Goal: Find specific page/section: Find specific page/section

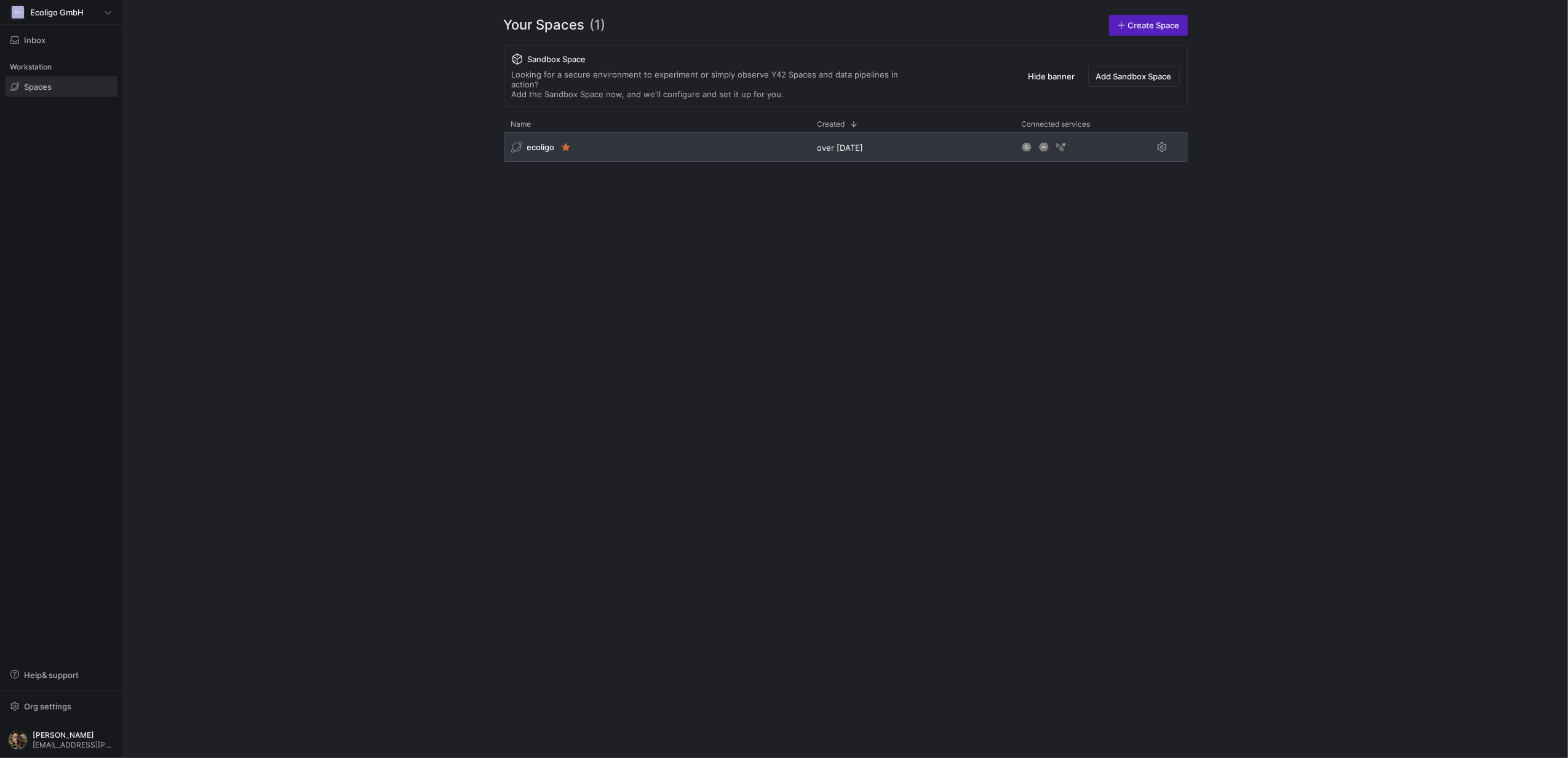
click at [692, 144] on div "ecoligo" at bounding box center [657, 147] width 306 height 29
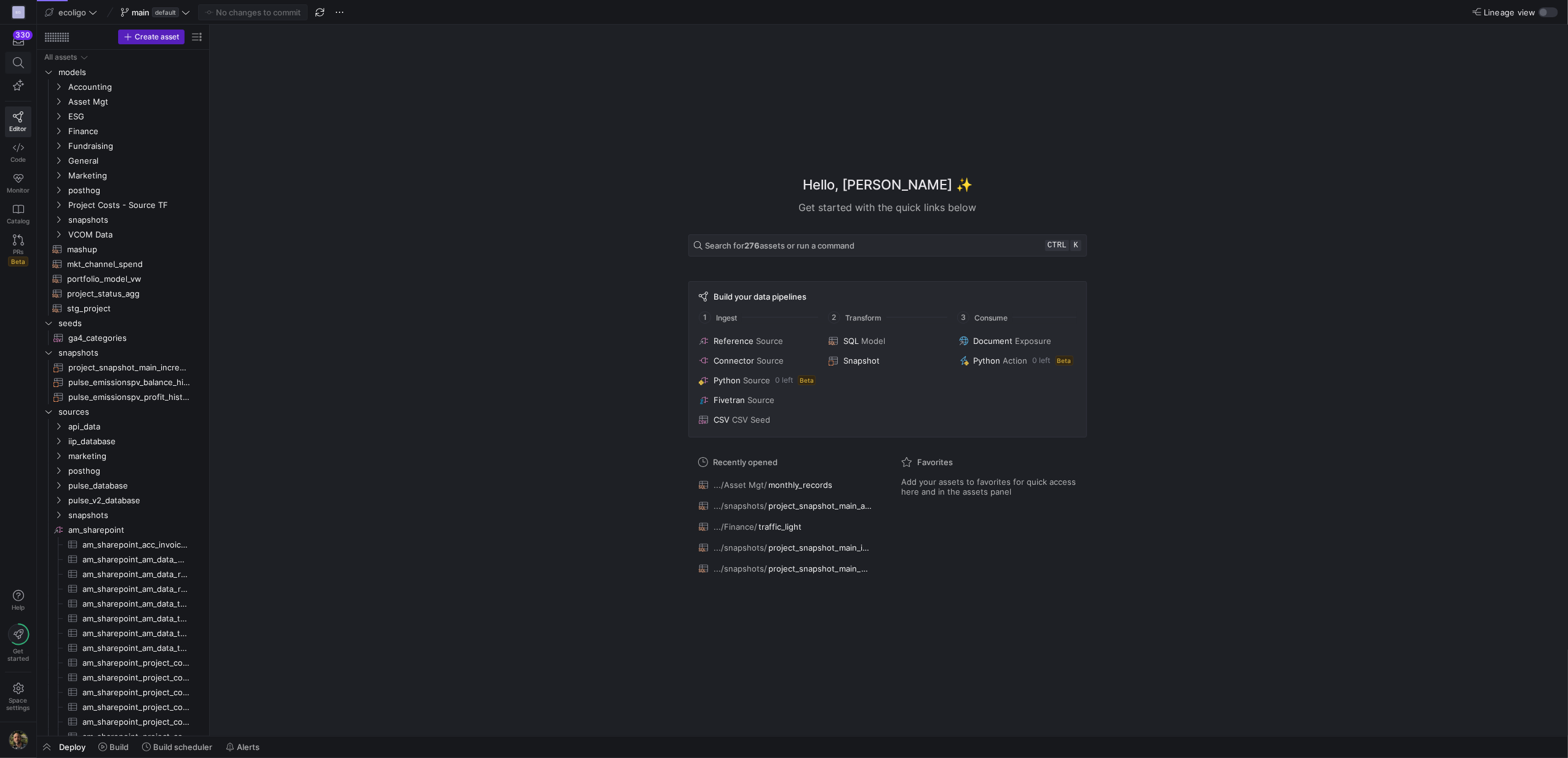
click at [24, 65] on span at bounding box center [18, 63] width 15 height 11
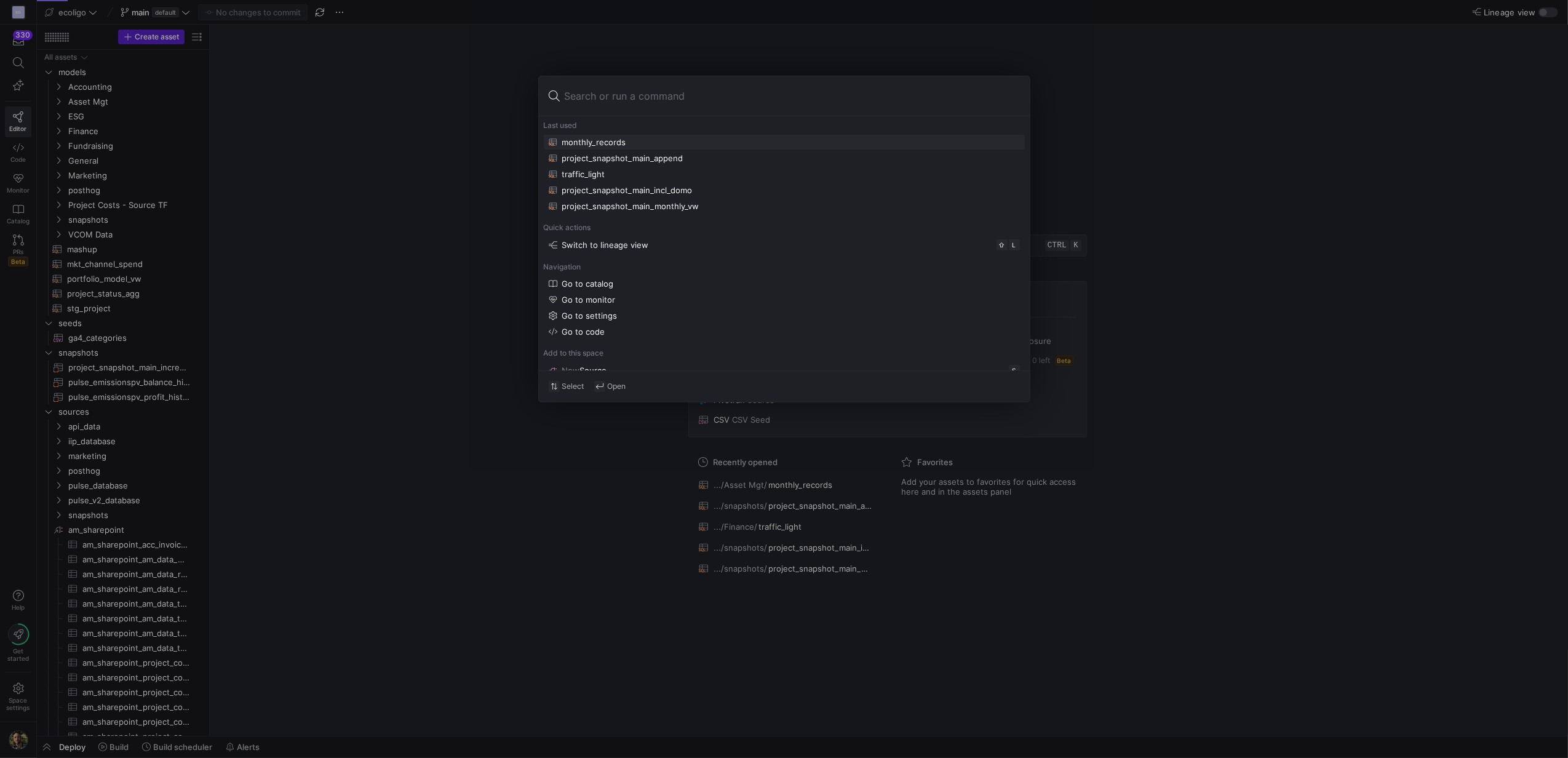
click at [362, 415] on div at bounding box center [784, 379] width 1568 height 758
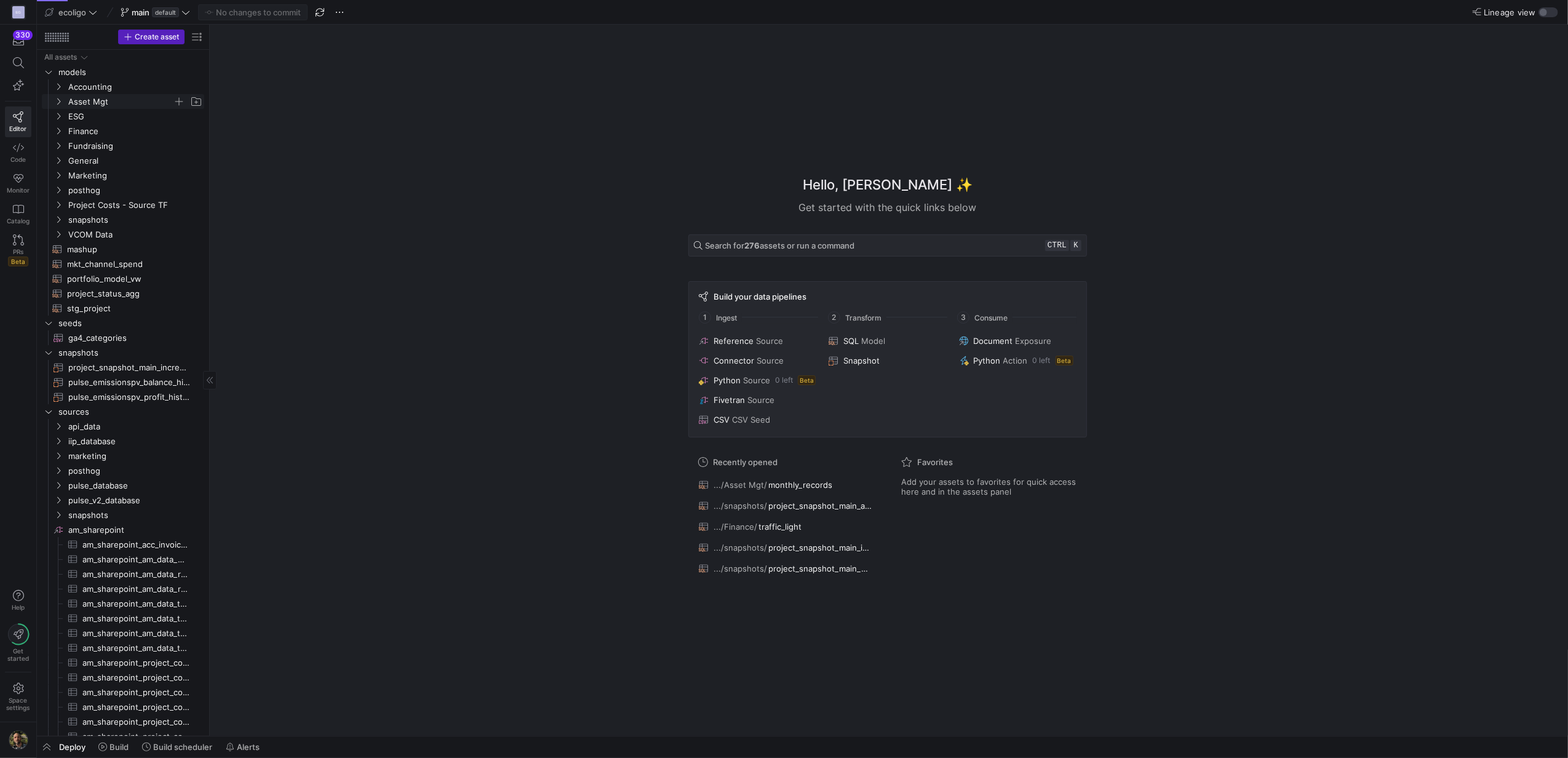
click at [60, 98] on icon "Press SPACE to select this row." at bounding box center [58, 102] width 8 height 8
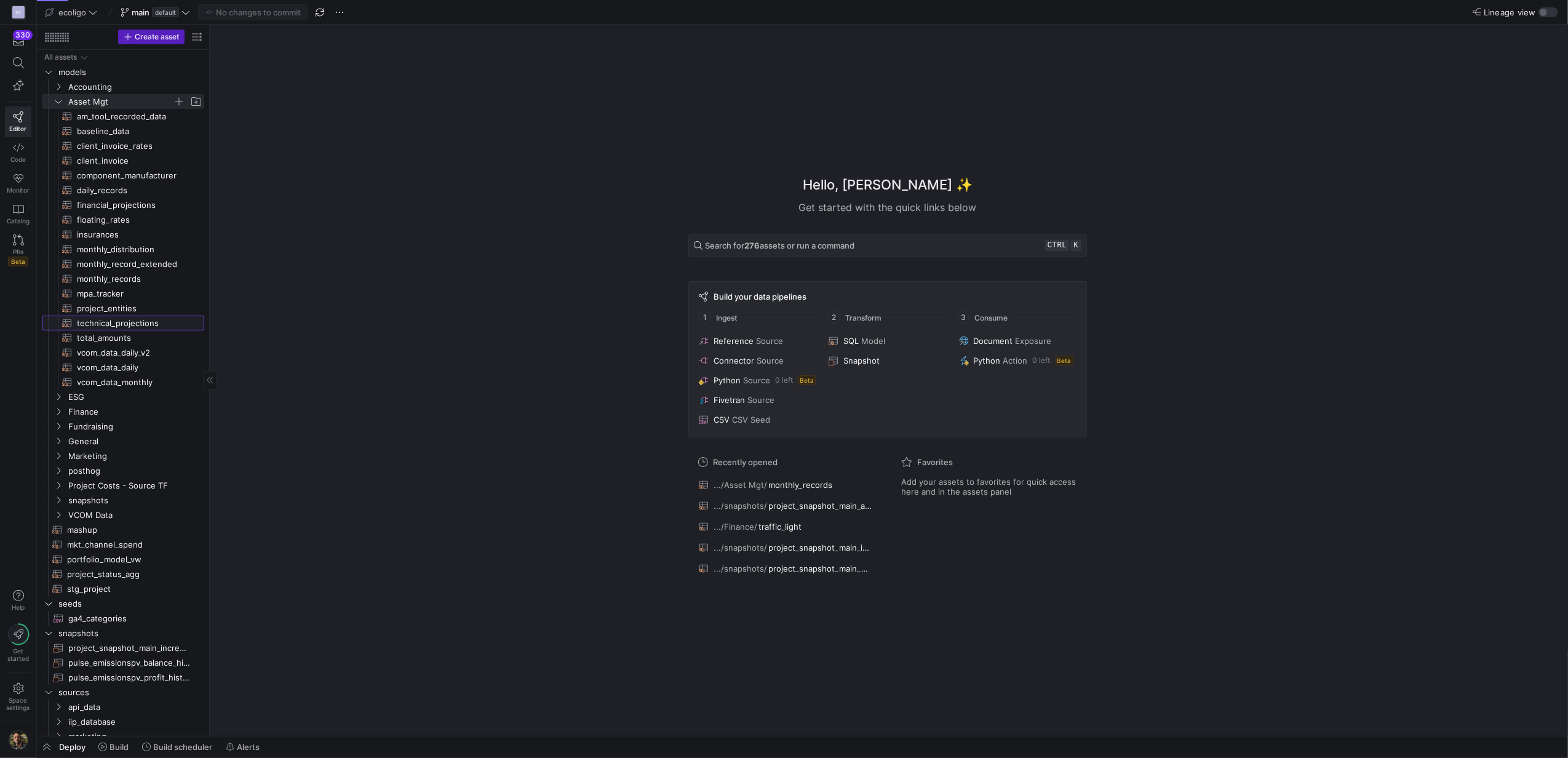
click at [112, 330] on span "technical_projections​​​​​​​​​​" at bounding box center [134, 323] width 113 height 14
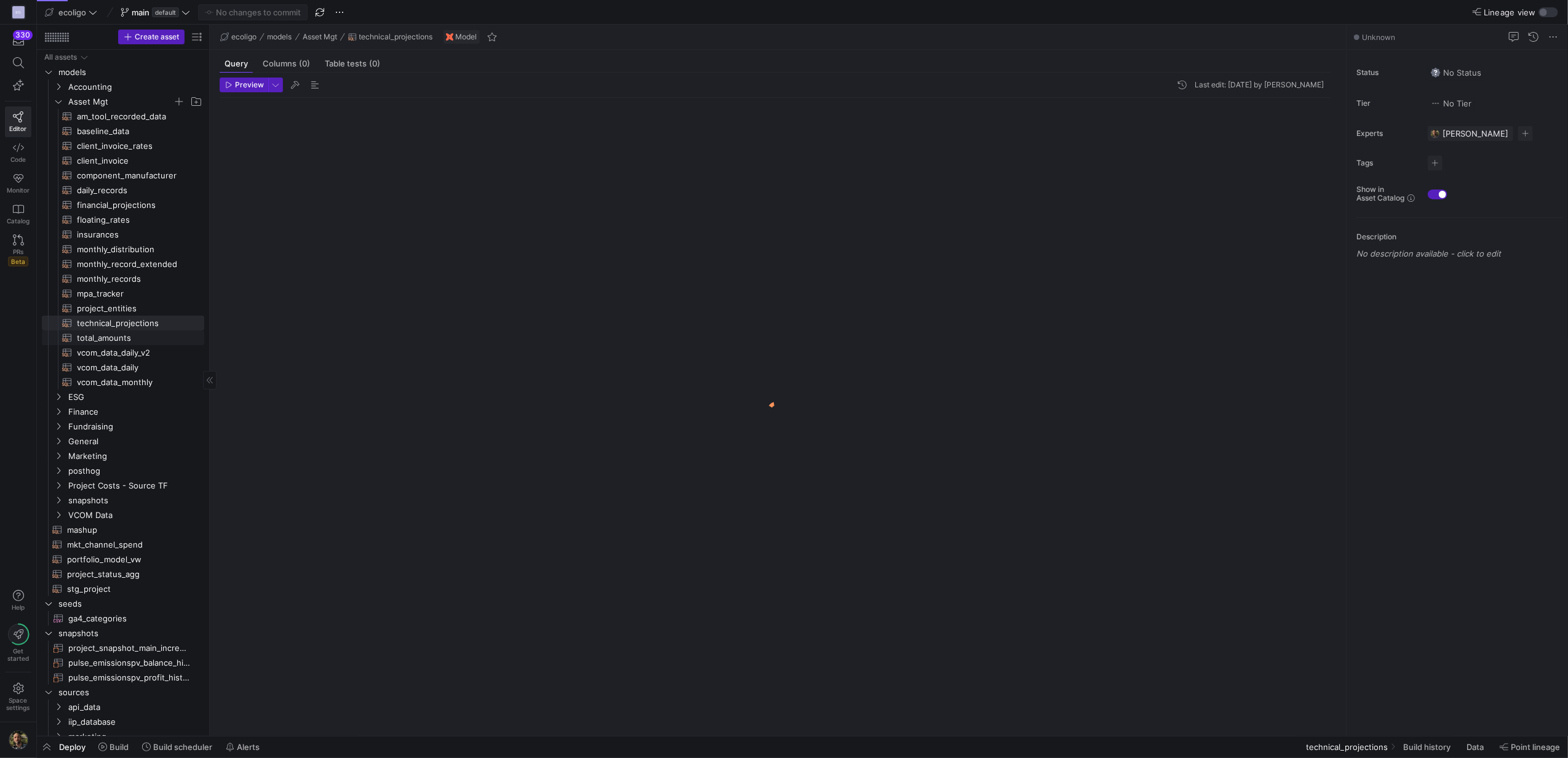
click at [89, 335] on span "total_amounts​​​​​​​​​​" at bounding box center [134, 338] width 113 height 14
